Goal: Task Accomplishment & Management: Manage account settings

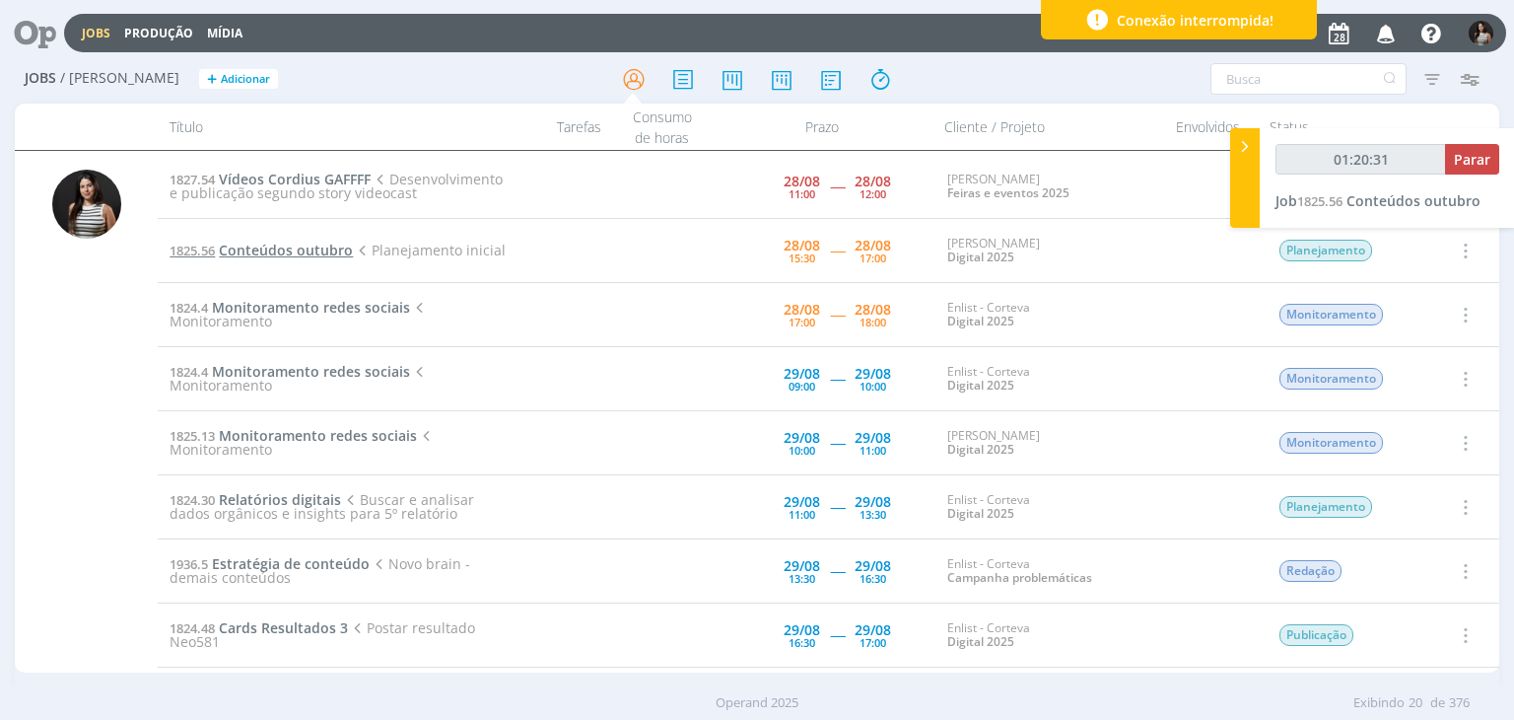
click at [292, 241] on span "Conteúdos outubro" at bounding box center [286, 250] width 134 height 19
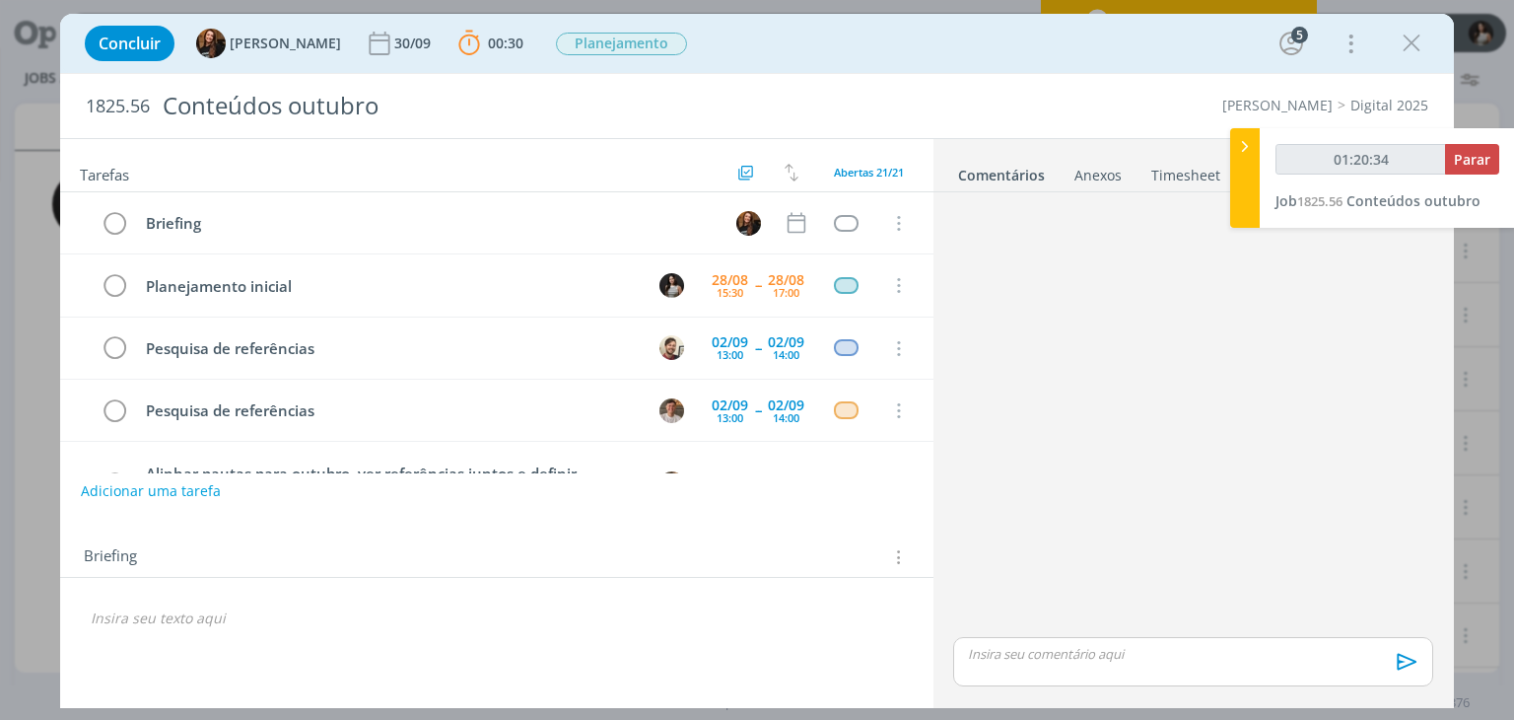
type input "01:20:35"
click at [1249, 184] on div at bounding box center [1245, 178] width 30 height 100
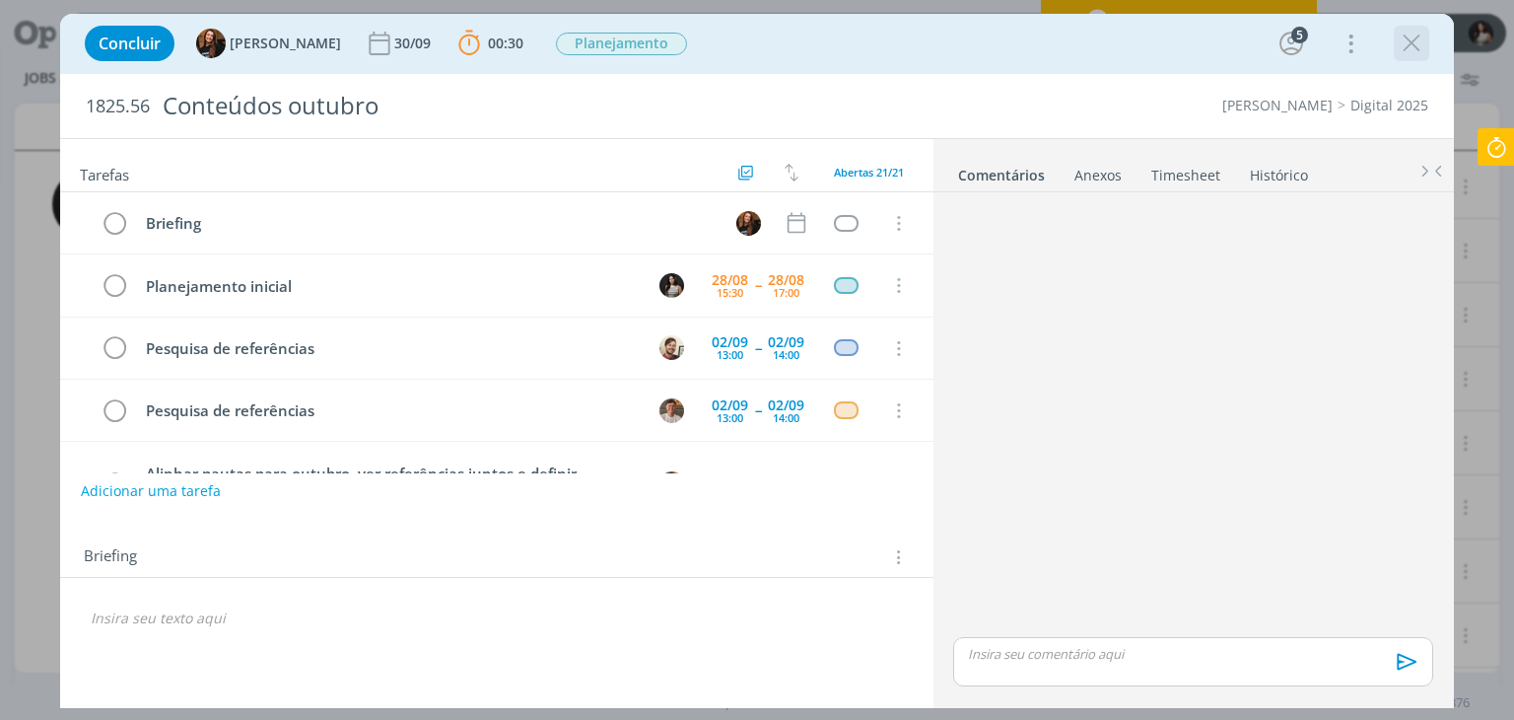
click at [1423, 47] on icon "dialog" at bounding box center [1412, 44] width 30 height 30
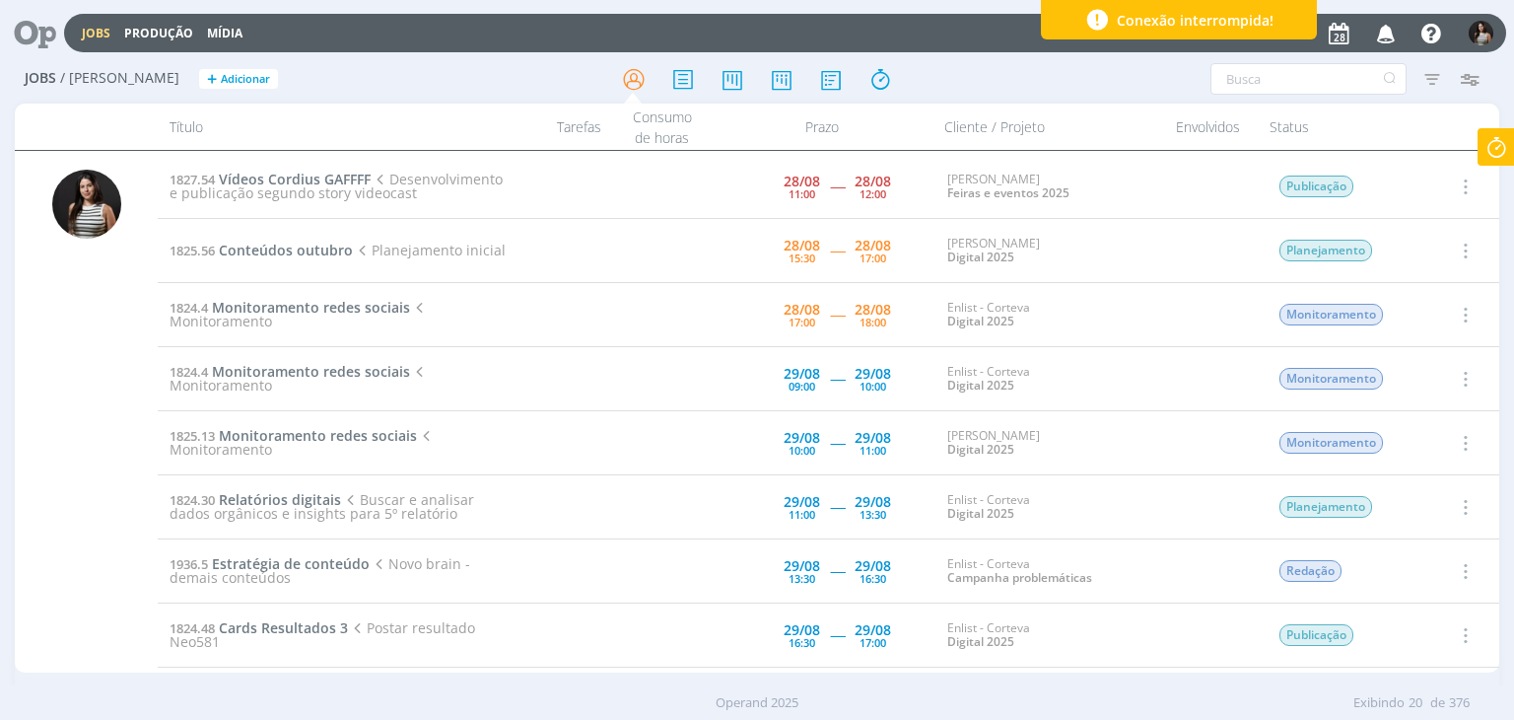
click at [1487, 135] on icon at bounding box center [1496, 147] width 35 height 38
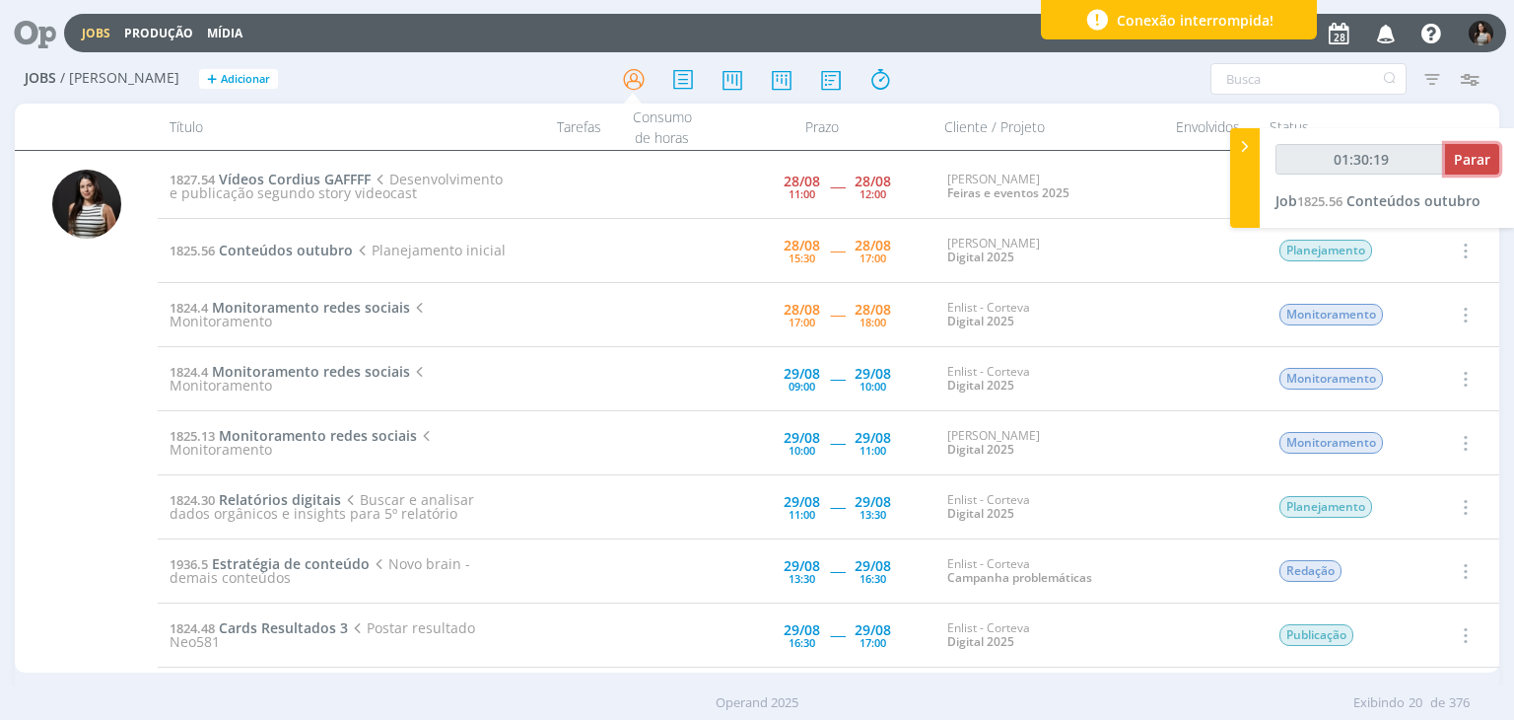
type input "01:30:20"
click at [1479, 163] on span "Parar" at bounding box center [1472, 159] width 36 height 19
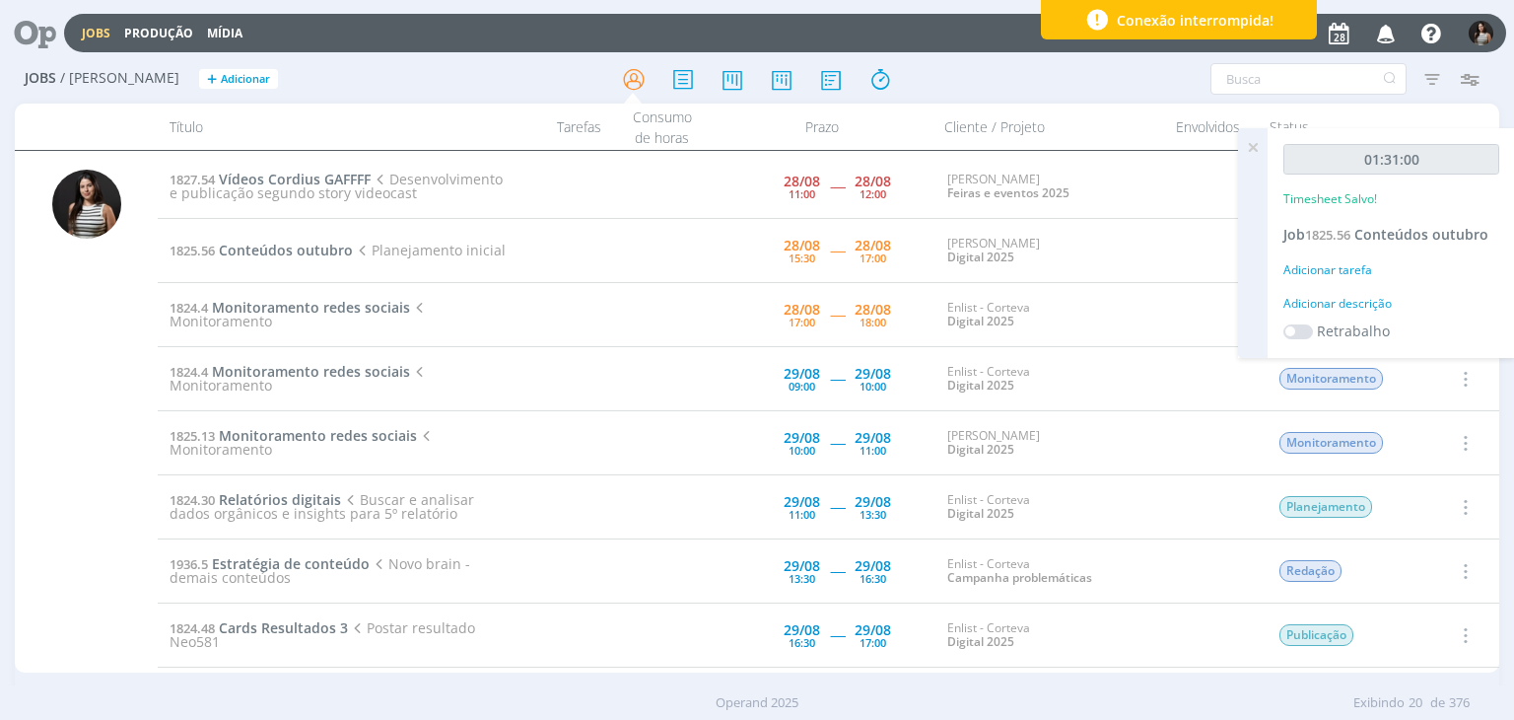
click at [1259, 152] on icon at bounding box center [1252, 147] width 35 height 38
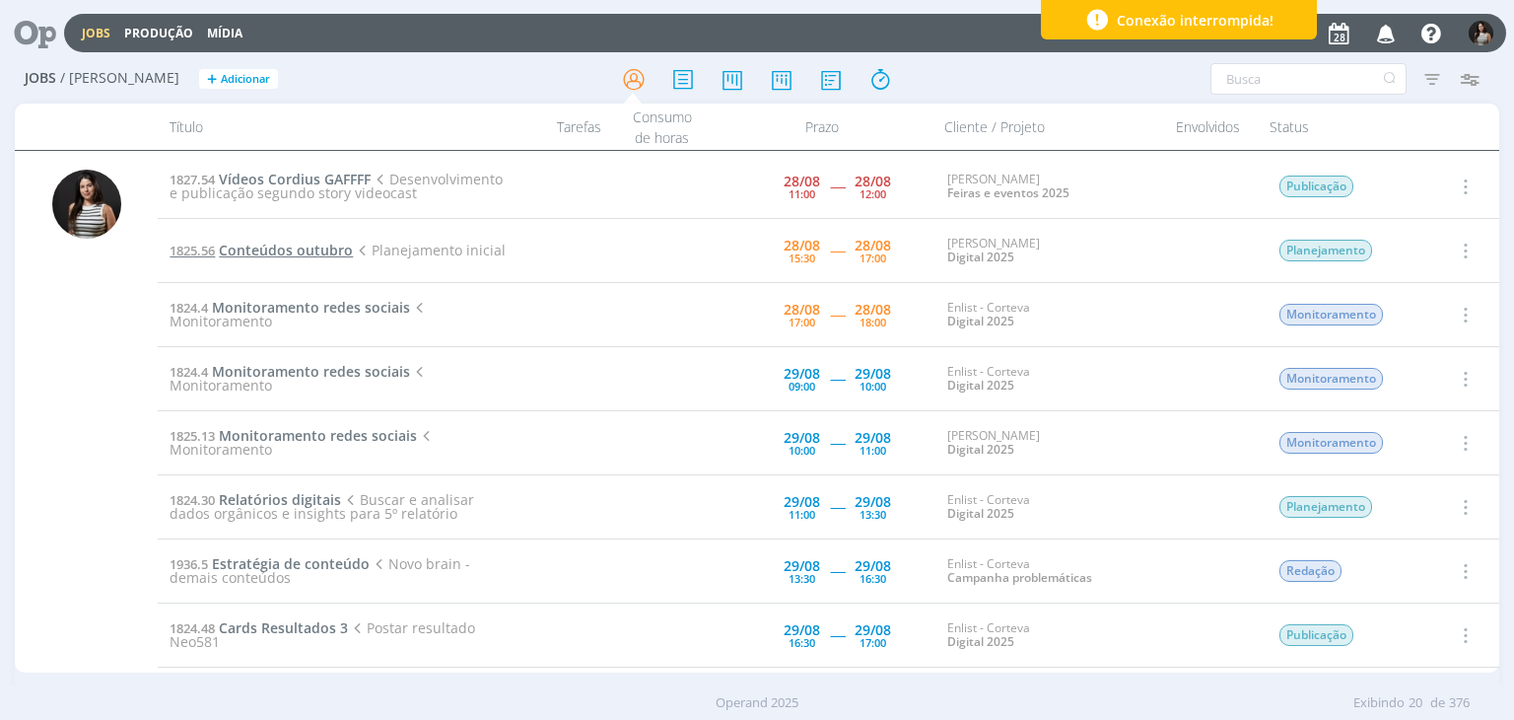
click at [315, 248] on span "Conteúdos outubro" at bounding box center [286, 250] width 134 height 19
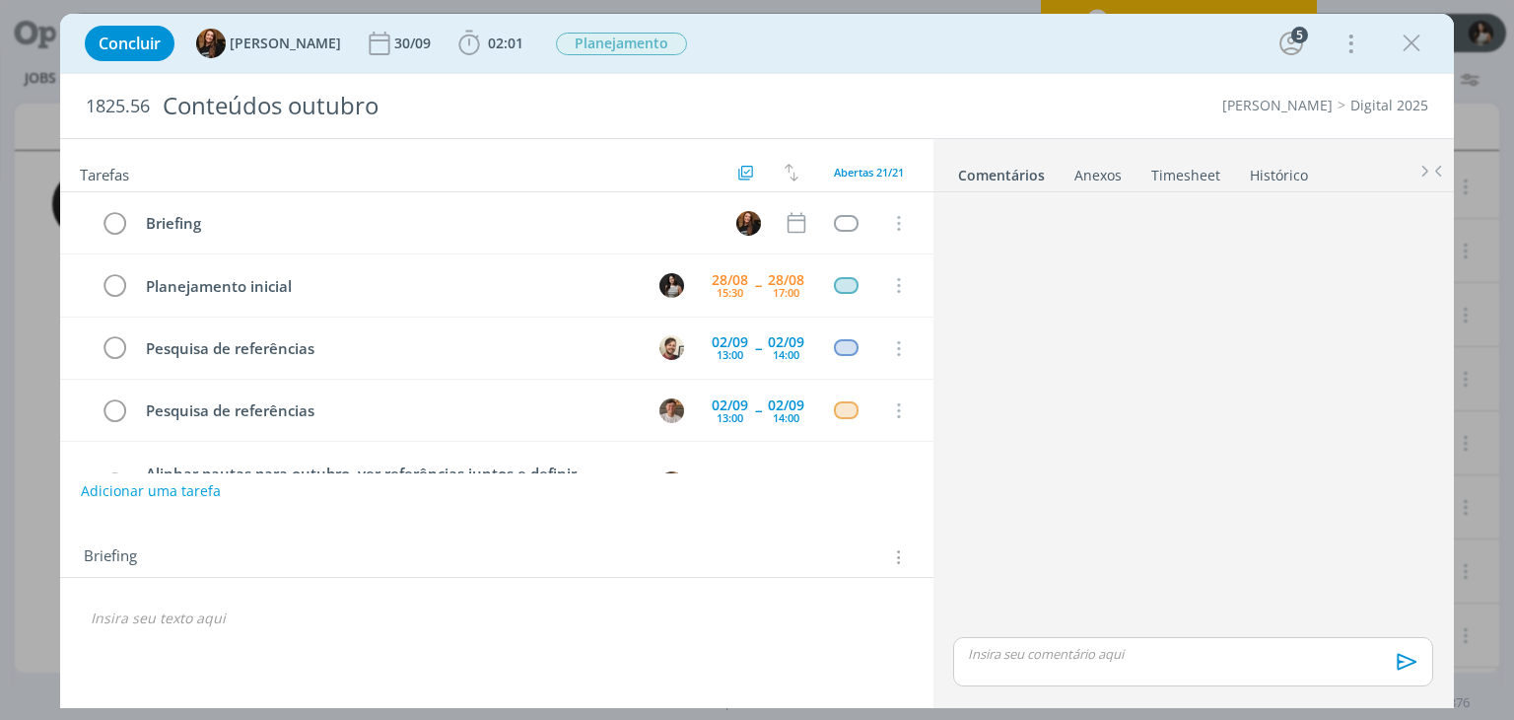
click at [1195, 174] on link "Timesheet" at bounding box center [1185, 171] width 71 height 29
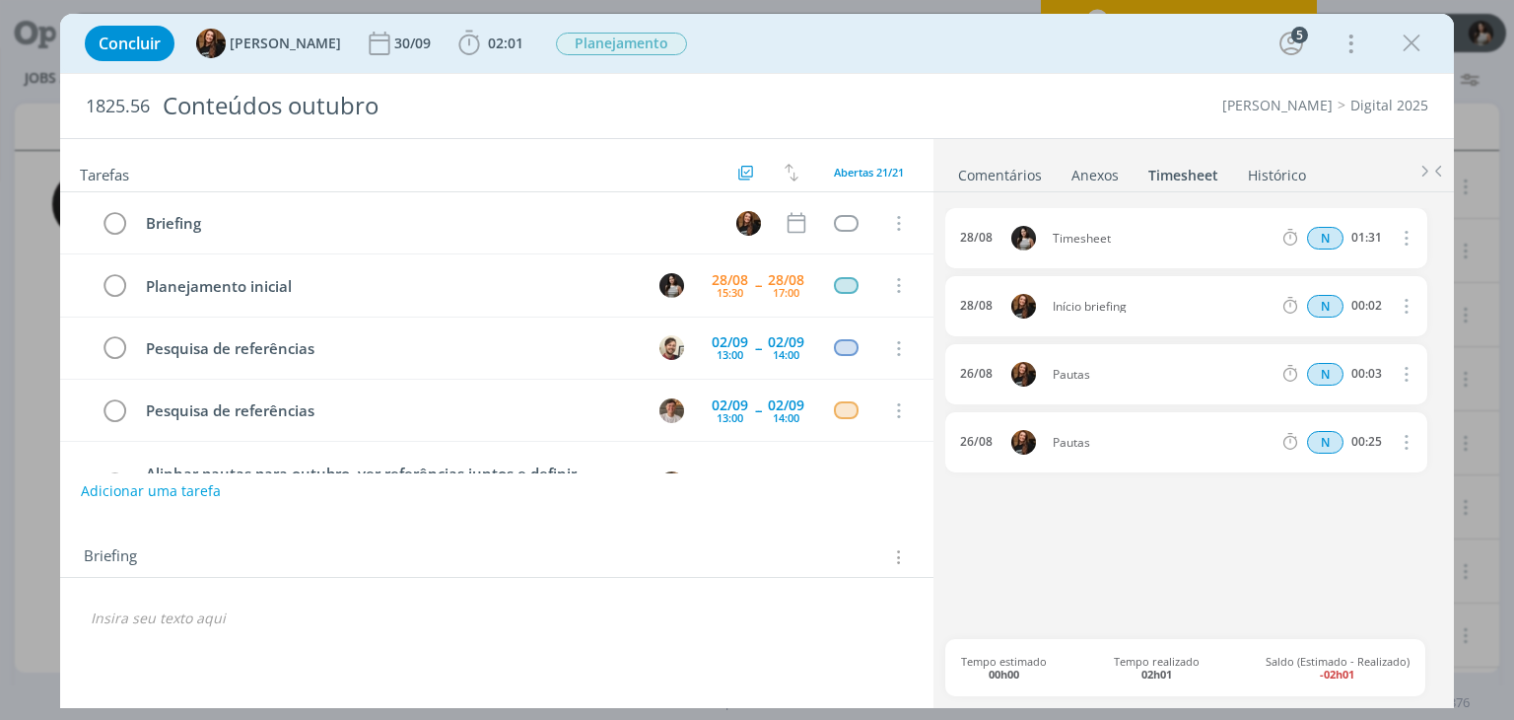
click at [1413, 238] on icon "dialog" at bounding box center [1405, 238] width 22 height 24
click at [1346, 307] on link "Editar" at bounding box center [1350, 303] width 156 height 32
drag, startPoint x: 1136, startPoint y: 233, endPoint x: 1045, endPoint y: 239, distance: 90.9
click at [1045, 239] on span "Timesheet" at bounding box center [1102, 239] width 114 height 22
click at [1107, 543] on div "[DATE] 16:19 Planejamento macro Selecione a tarefa N 01:31 [DATE] Início briefi…" at bounding box center [1192, 423] width 495 height 431
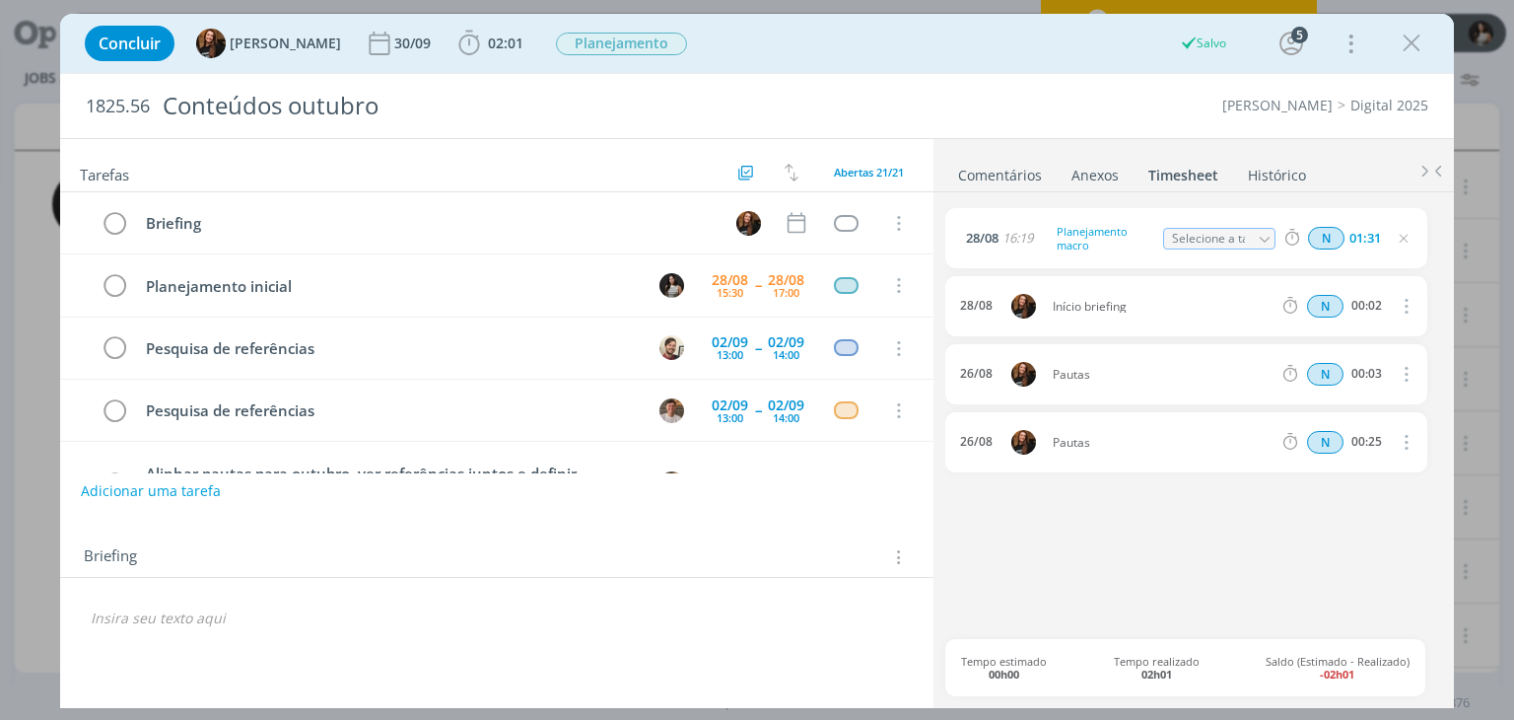
click at [997, 163] on link "Comentários" at bounding box center [1000, 171] width 86 height 29
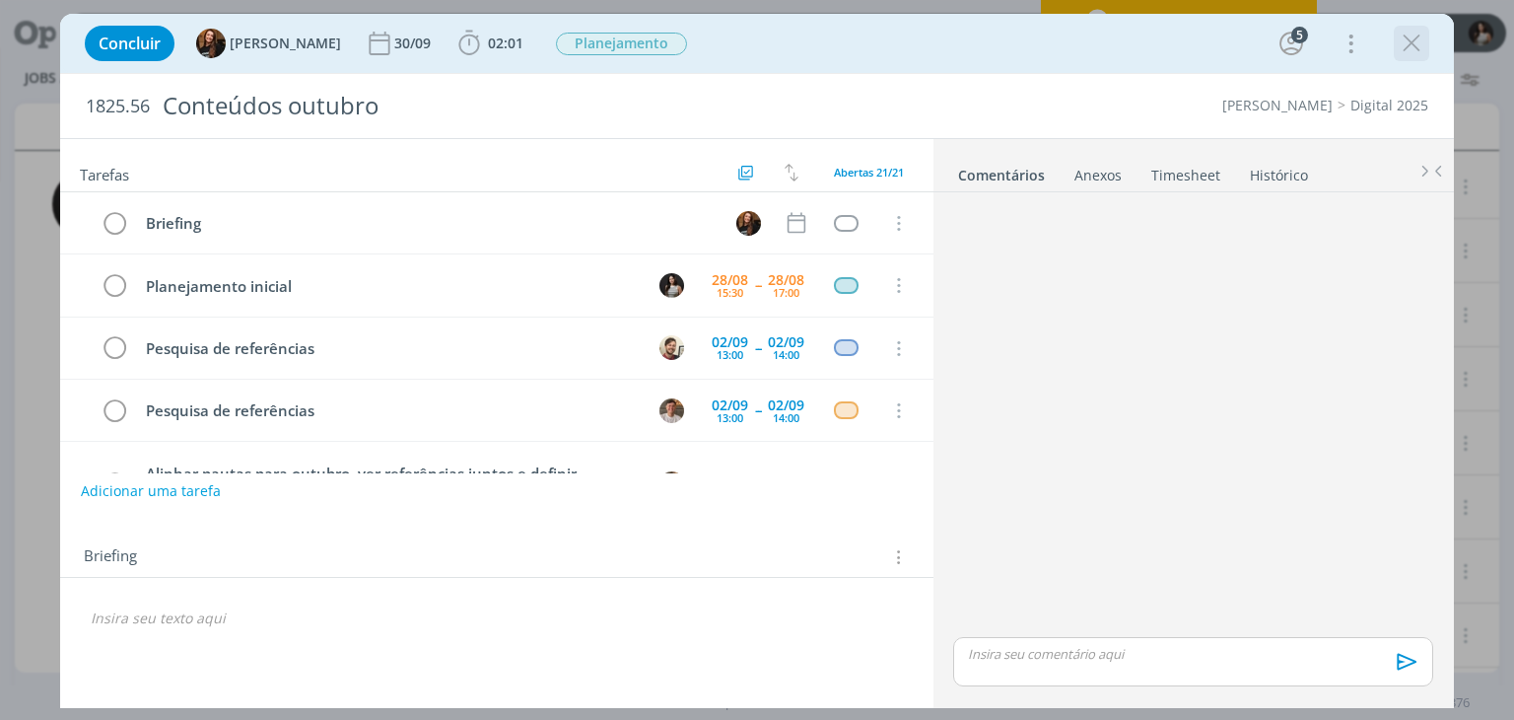
click at [1398, 40] on icon "dialog" at bounding box center [1412, 44] width 30 height 30
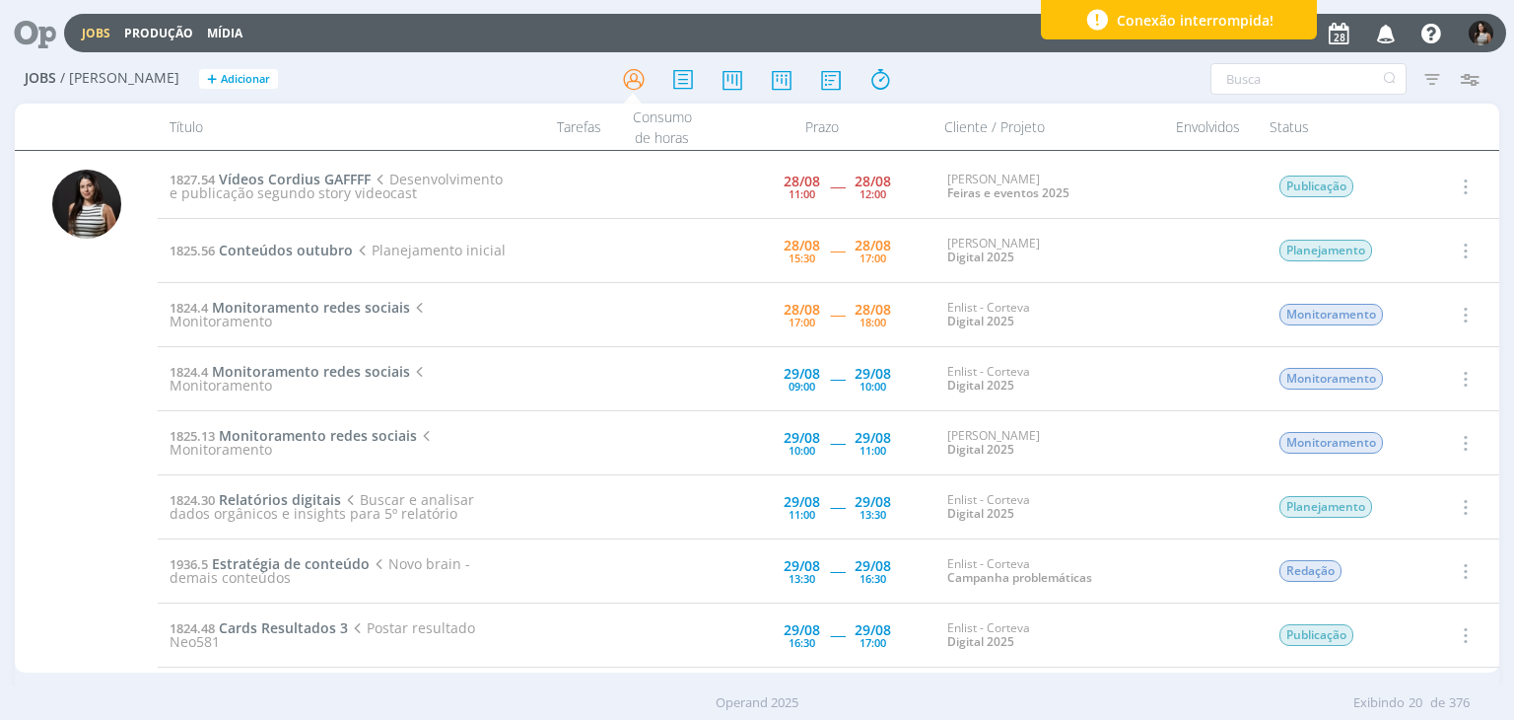
click at [1471, 244] on button "button" at bounding box center [1463, 251] width 47 height 33
click at [1399, 317] on link "Concluir" at bounding box center [1409, 316] width 156 height 32
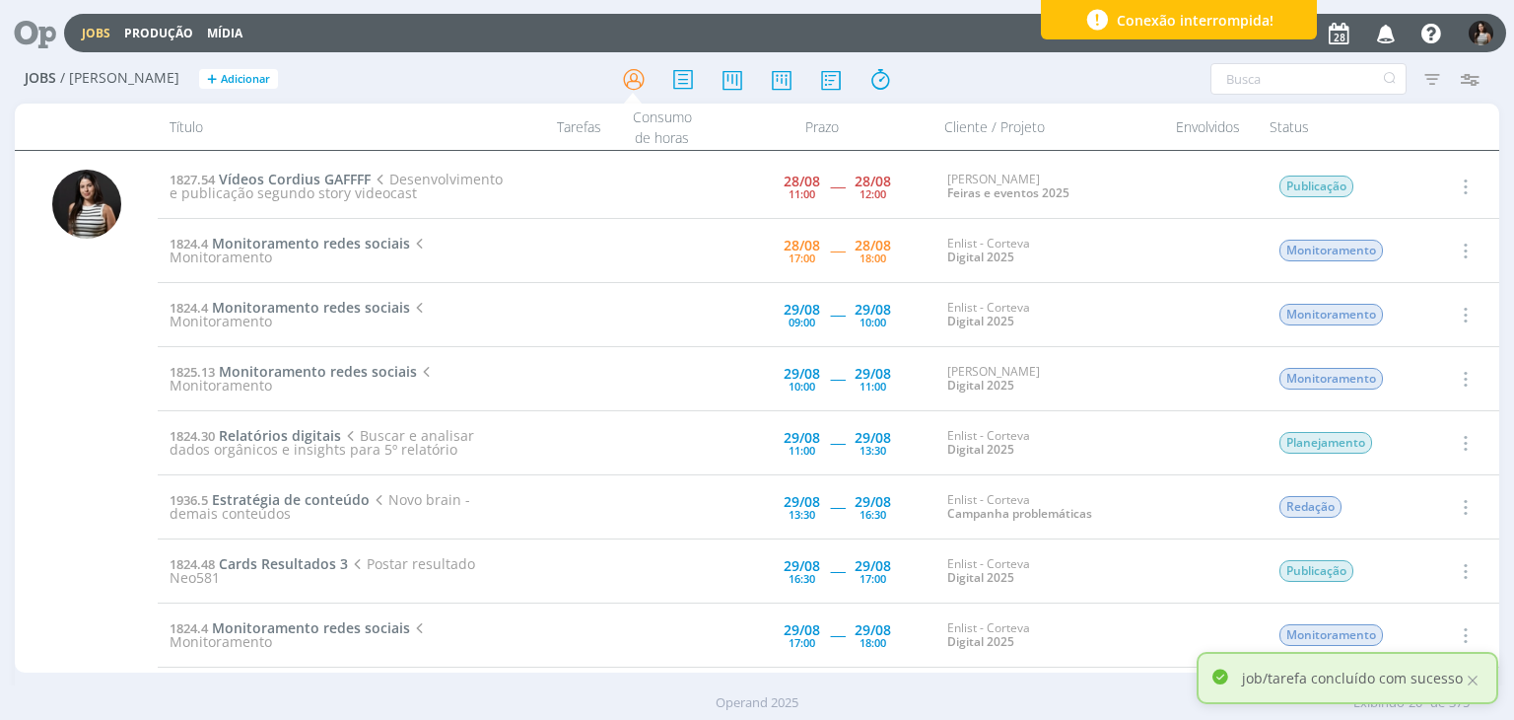
click at [1461, 244] on icon "button" at bounding box center [1464, 251] width 22 height 24
click at [1410, 372] on link "Iniciar timesheet" at bounding box center [1409, 379] width 156 height 32
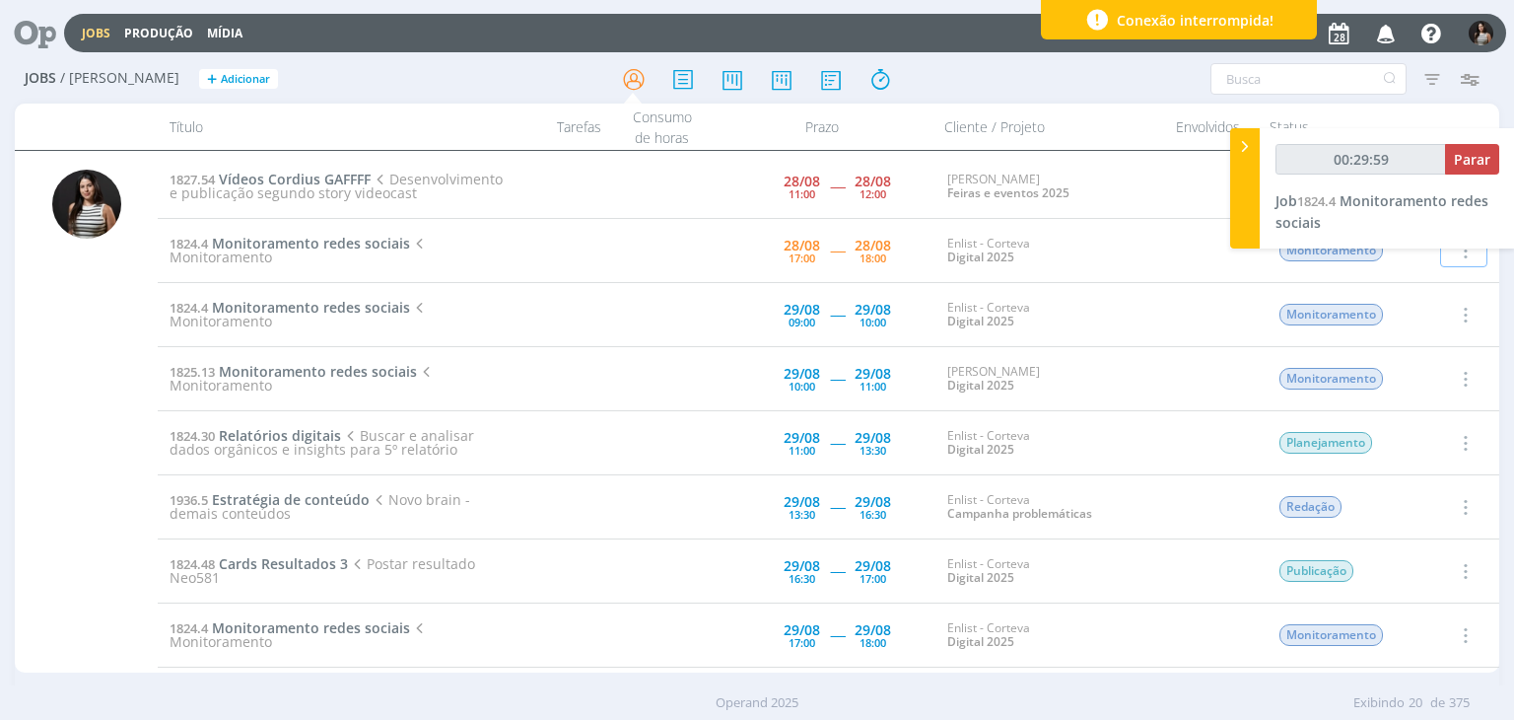
type input "00:30:00"
